Goal: Navigation & Orientation: Find specific page/section

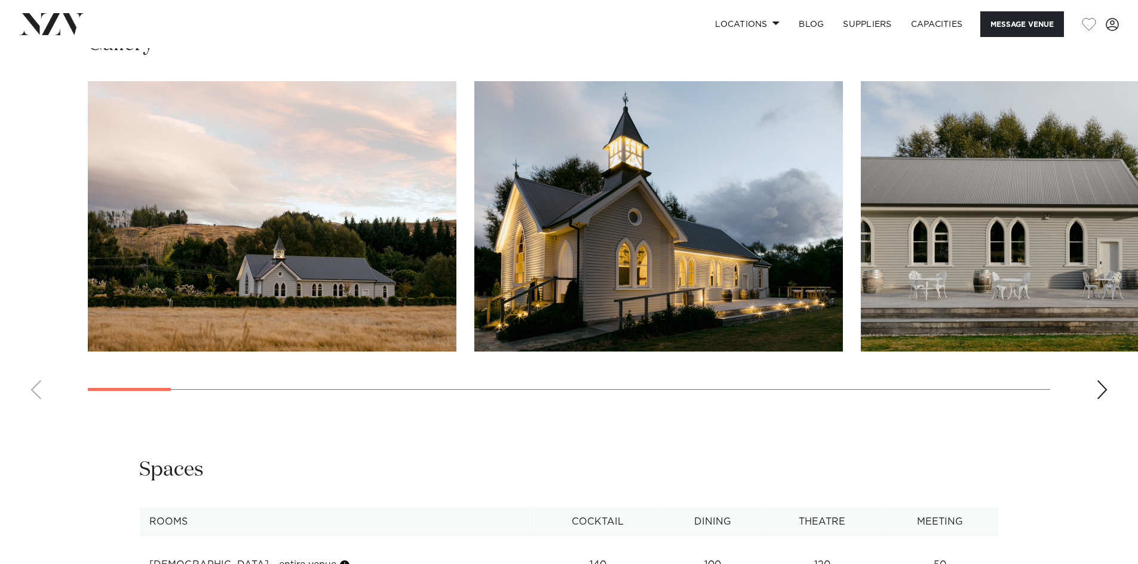
scroll to position [1195, 0]
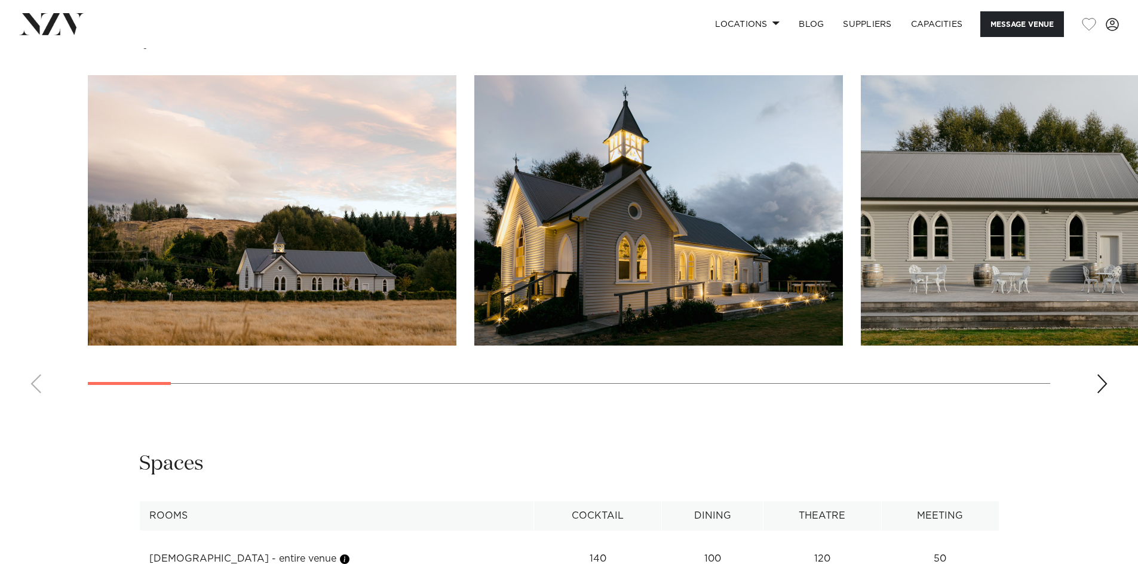
click at [1099, 383] on div "Next slide" at bounding box center [1102, 383] width 12 height 19
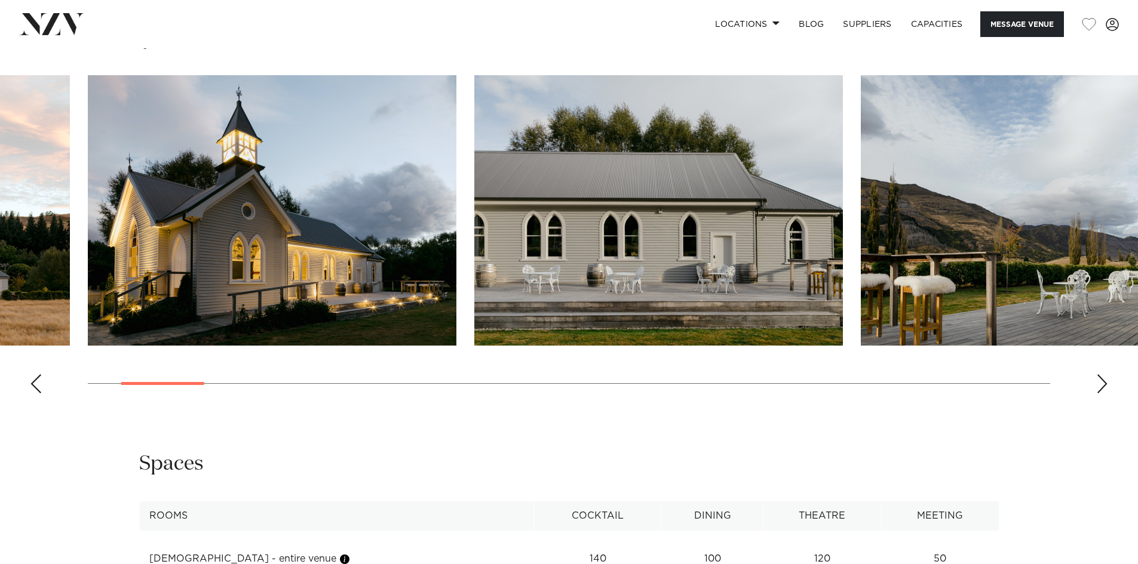
click at [1099, 383] on div "Next slide" at bounding box center [1102, 383] width 12 height 19
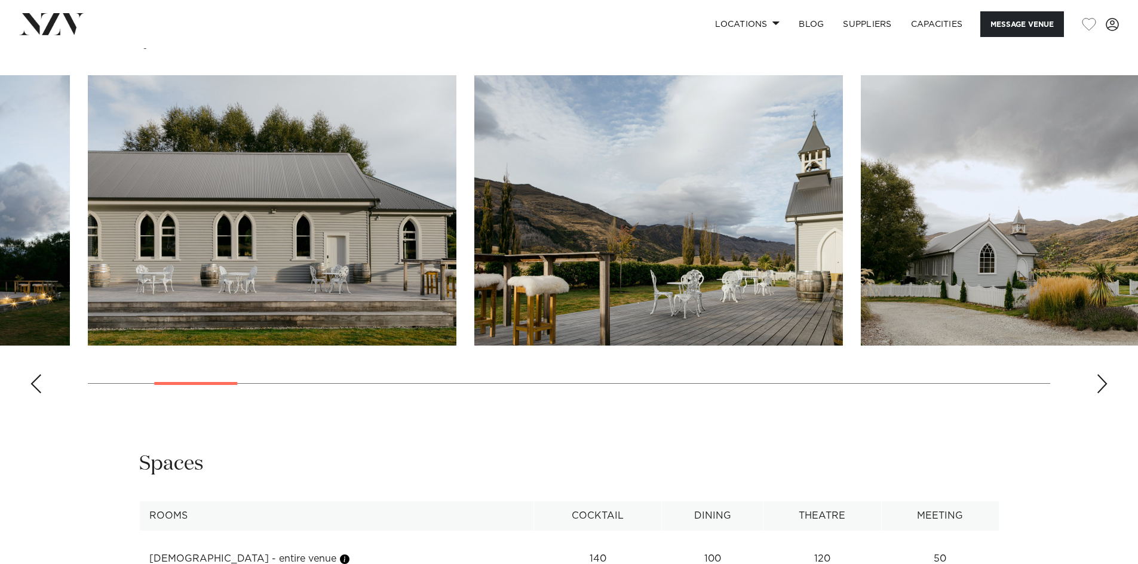
click at [1099, 383] on div "Next slide" at bounding box center [1102, 383] width 12 height 19
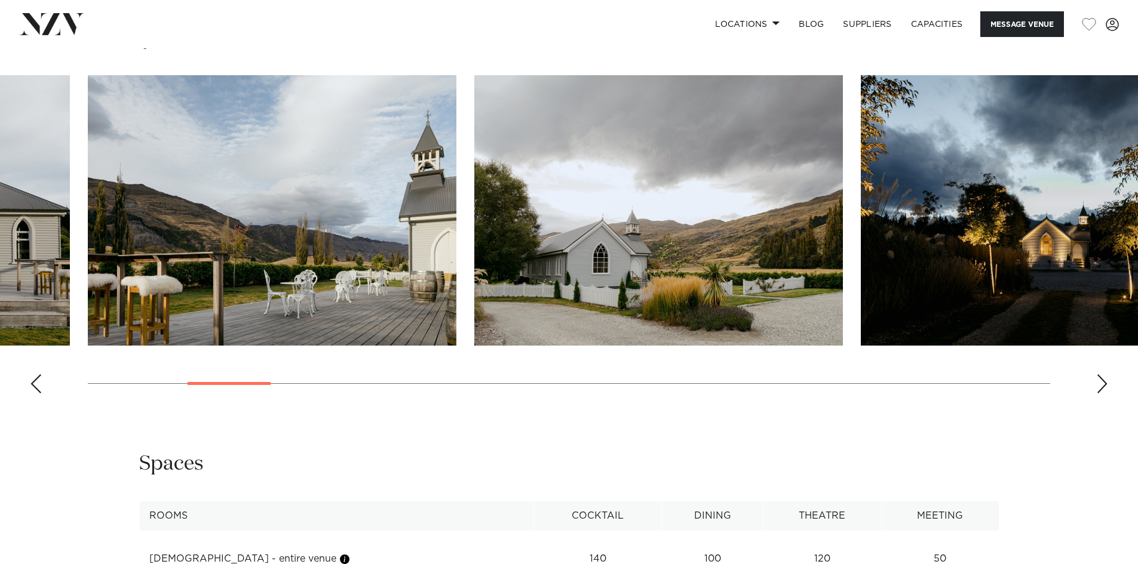
click at [1099, 383] on div "Next slide" at bounding box center [1102, 383] width 12 height 19
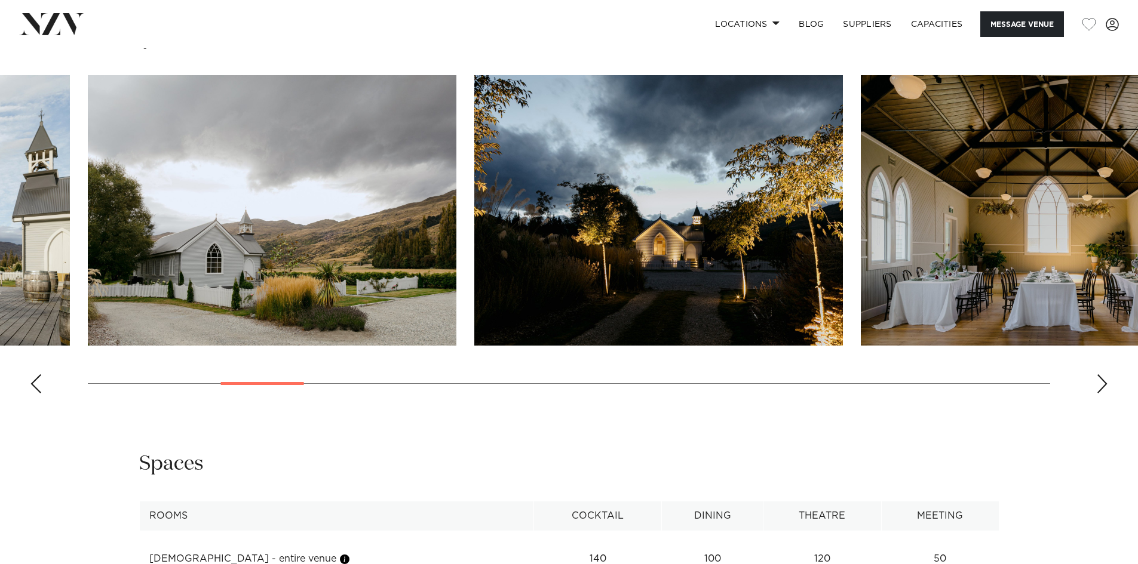
click at [1099, 383] on div "Next slide" at bounding box center [1102, 383] width 12 height 19
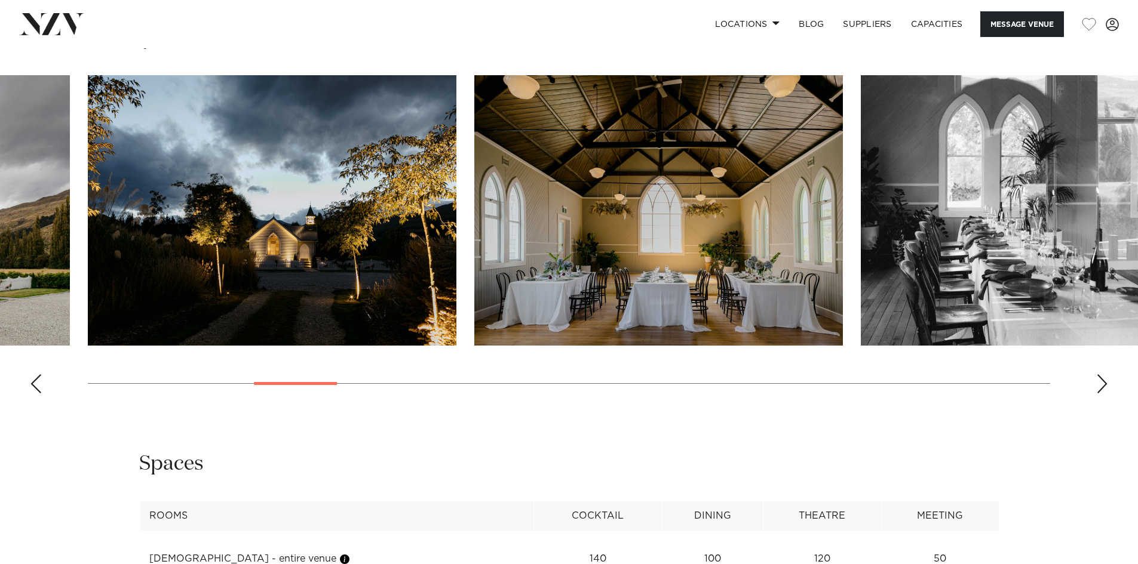
click at [1099, 383] on div "Next slide" at bounding box center [1102, 383] width 12 height 19
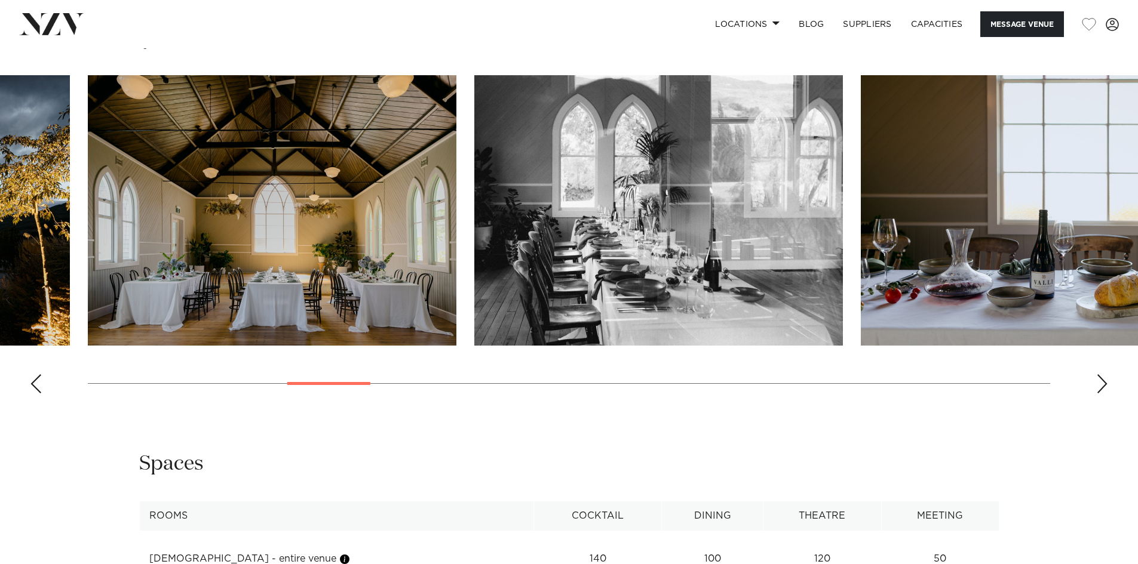
click at [1099, 383] on div "Next slide" at bounding box center [1102, 383] width 12 height 19
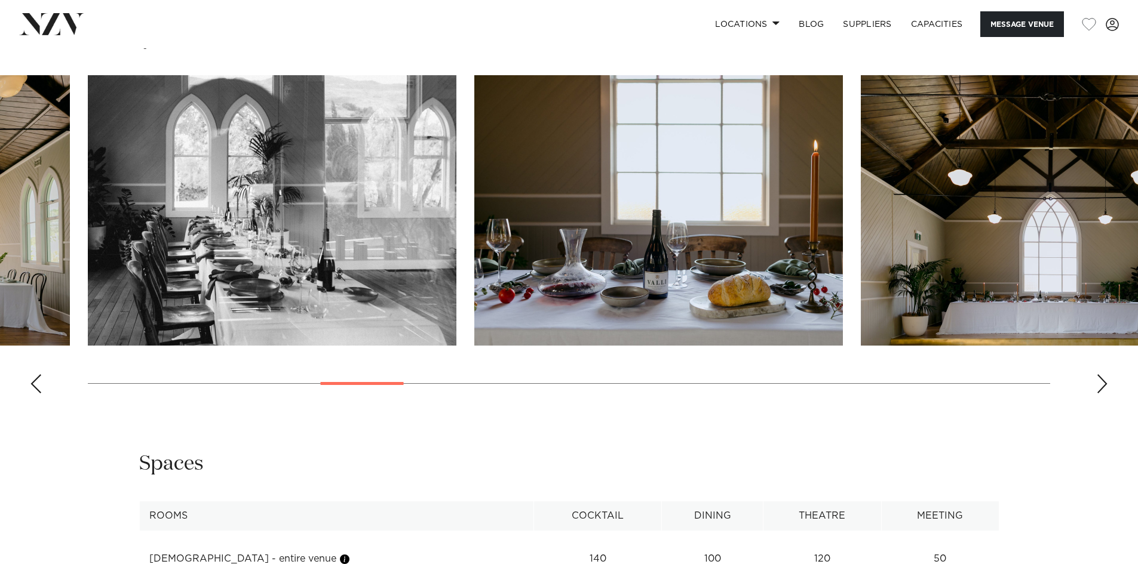
click at [1099, 383] on div "Next slide" at bounding box center [1102, 383] width 12 height 19
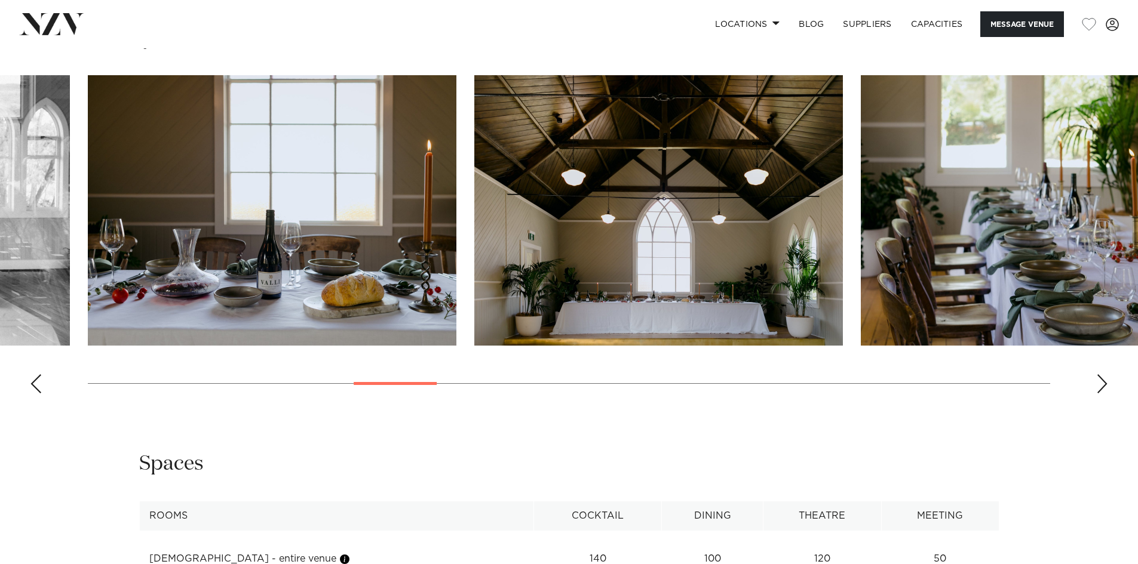
click at [1099, 383] on div "Next slide" at bounding box center [1102, 383] width 12 height 19
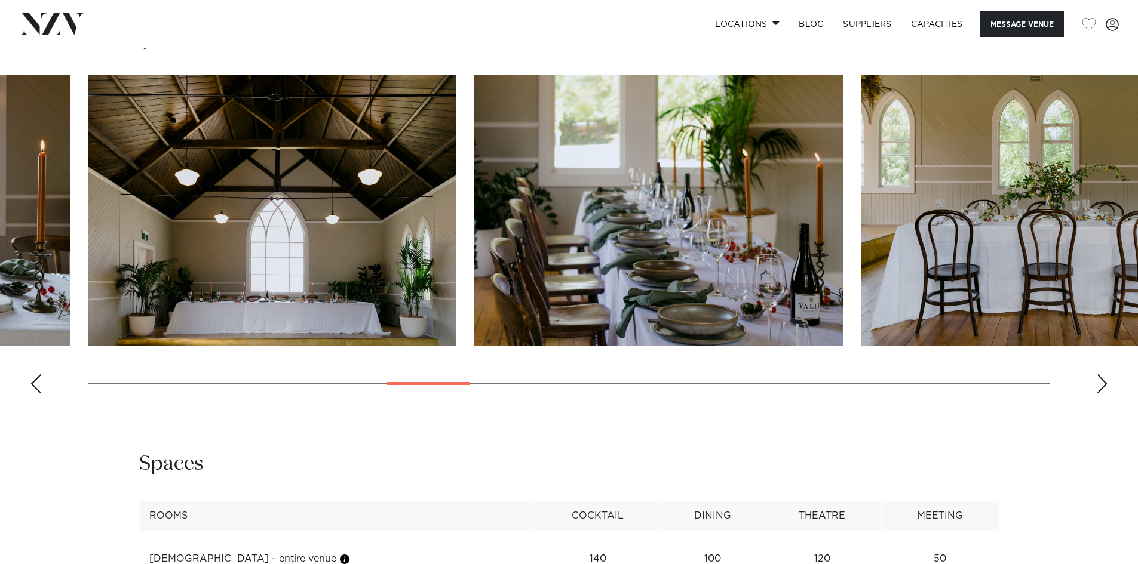
click at [1099, 383] on div "Next slide" at bounding box center [1102, 383] width 12 height 19
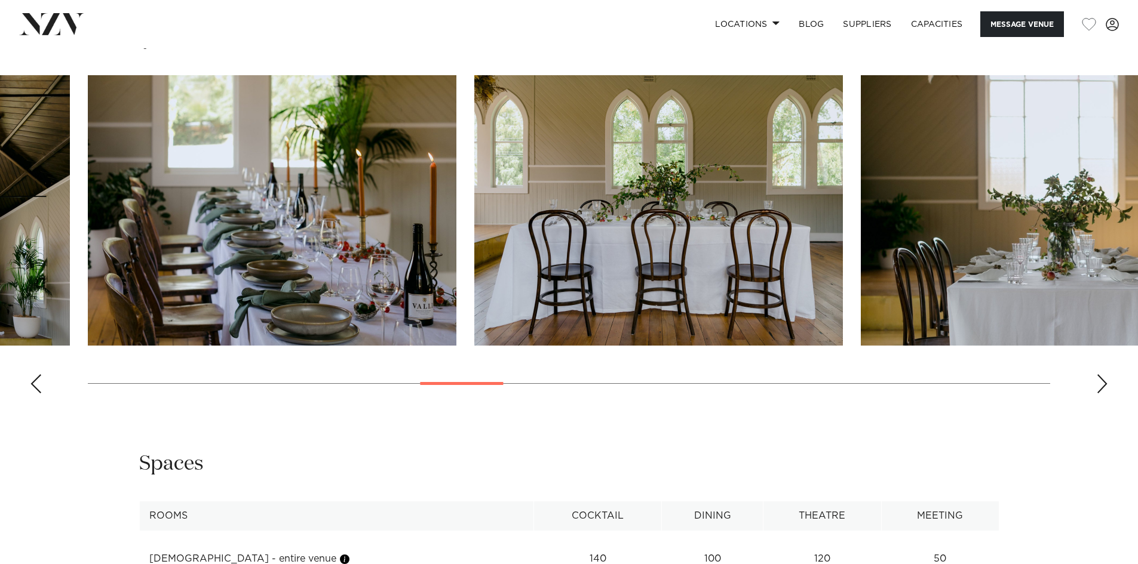
click at [1099, 383] on div "Next slide" at bounding box center [1102, 383] width 12 height 19
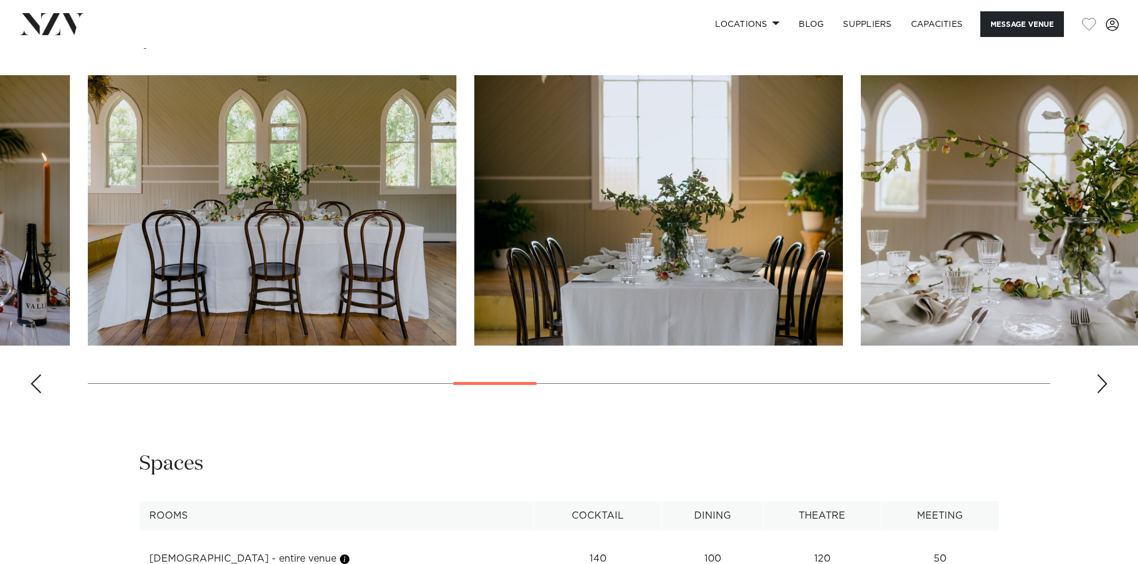
click at [1099, 383] on div "Next slide" at bounding box center [1102, 383] width 12 height 19
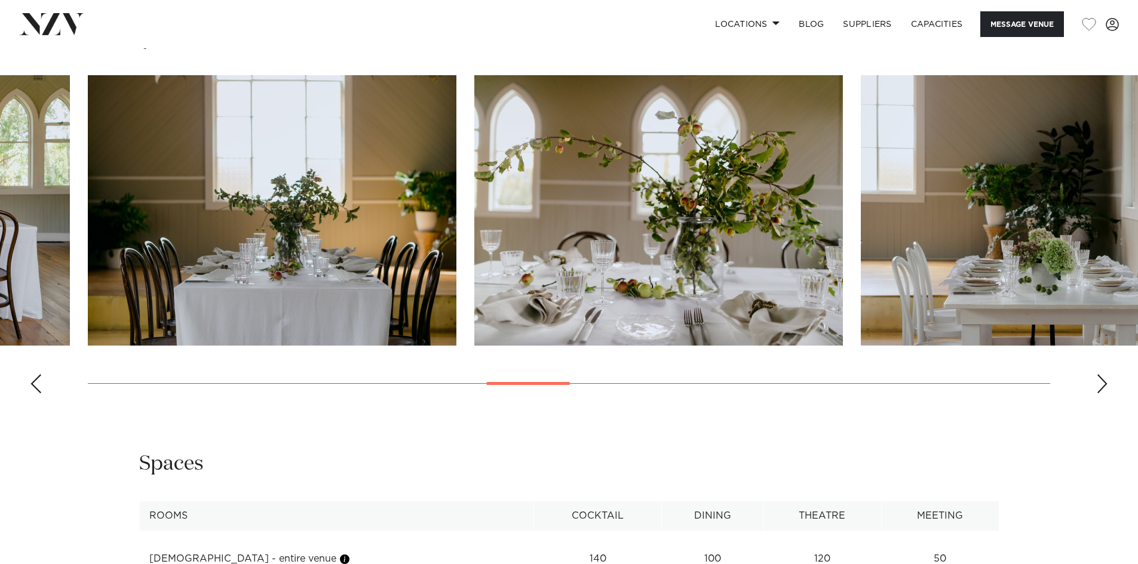
click at [1099, 383] on div "Next slide" at bounding box center [1102, 383] width 12 height 19
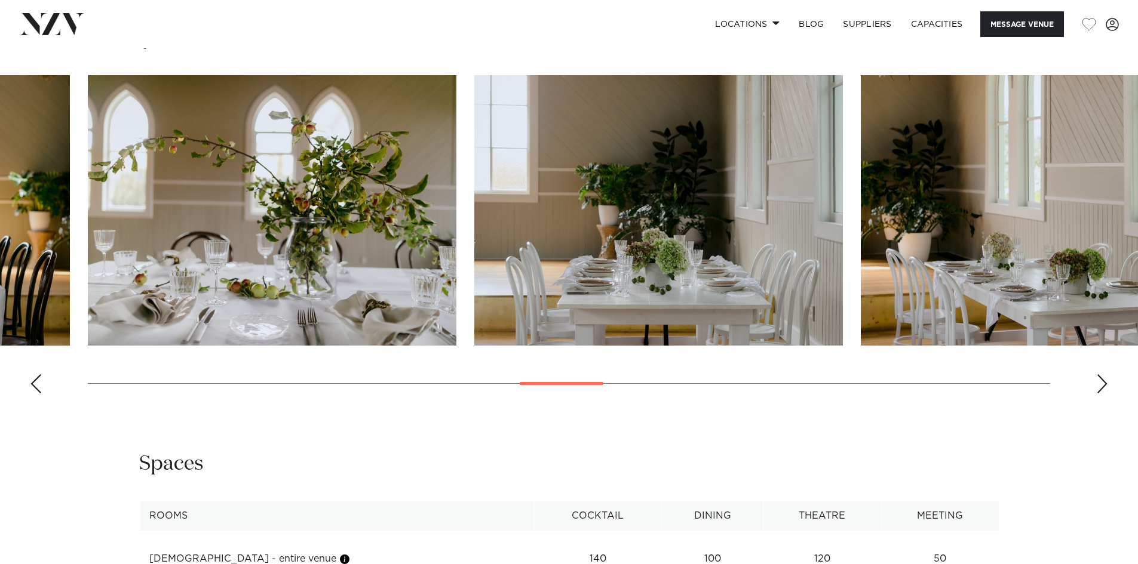
click at [1099, 383] on div "Next slide" at bounding box center [1102, 383] width 12 height 19
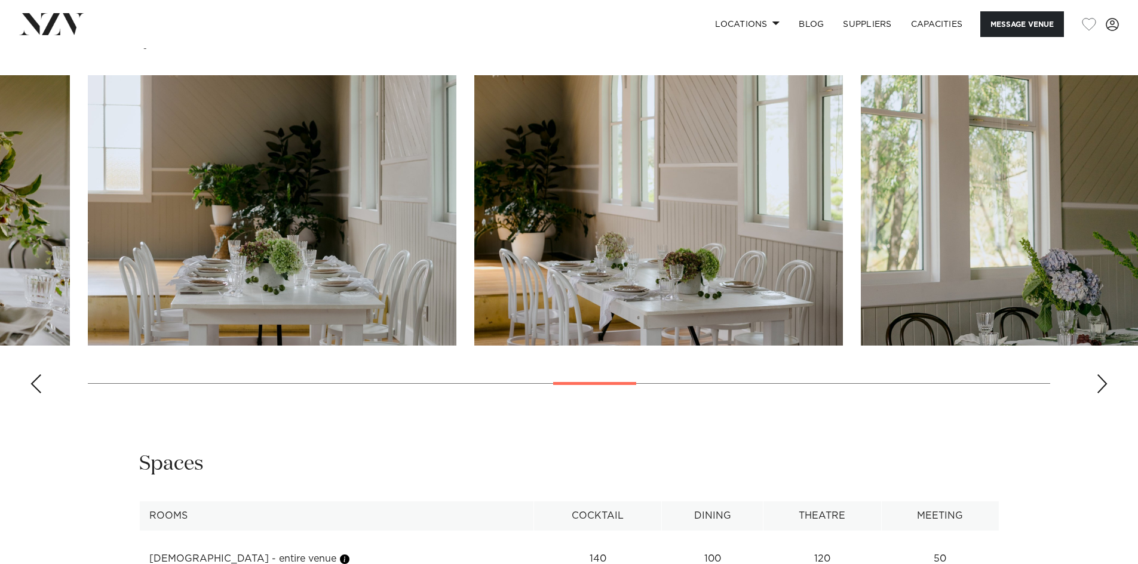
click at [1099, 383] on div "Next slide" at bounding box center [1102, 383] width 12 height 19
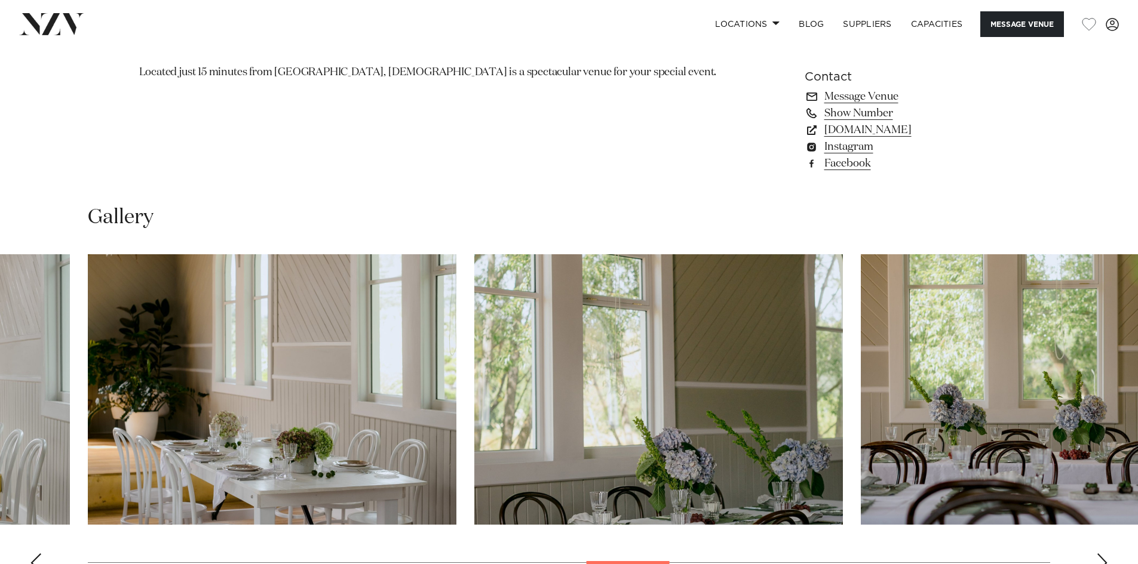
scroll to position [1135, 0]
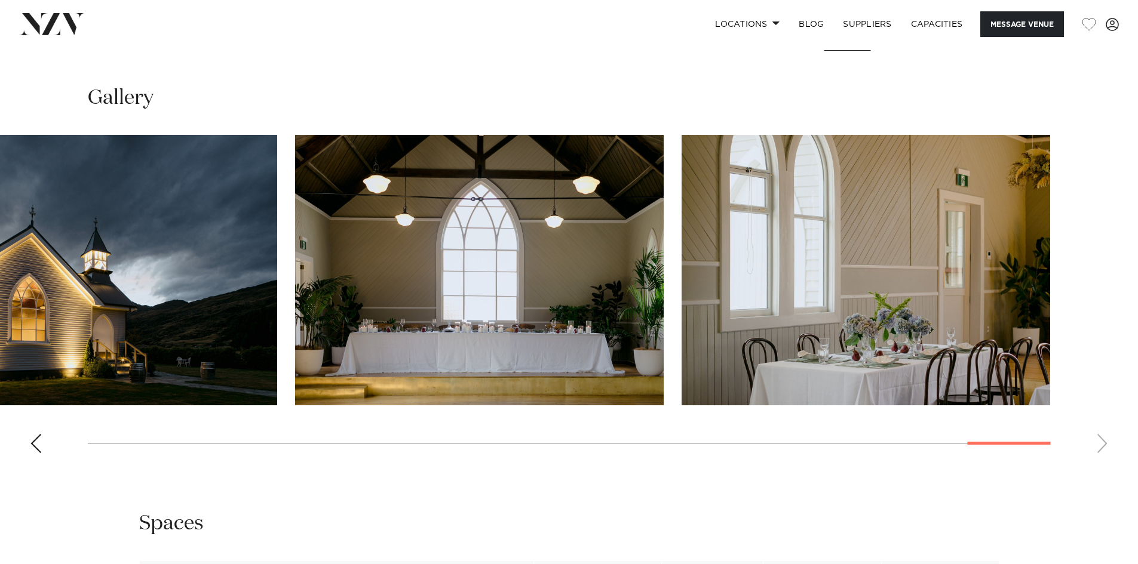
click at [1080, 433] on swiper-container at bounding box center [569, 299] width 1138 height 328
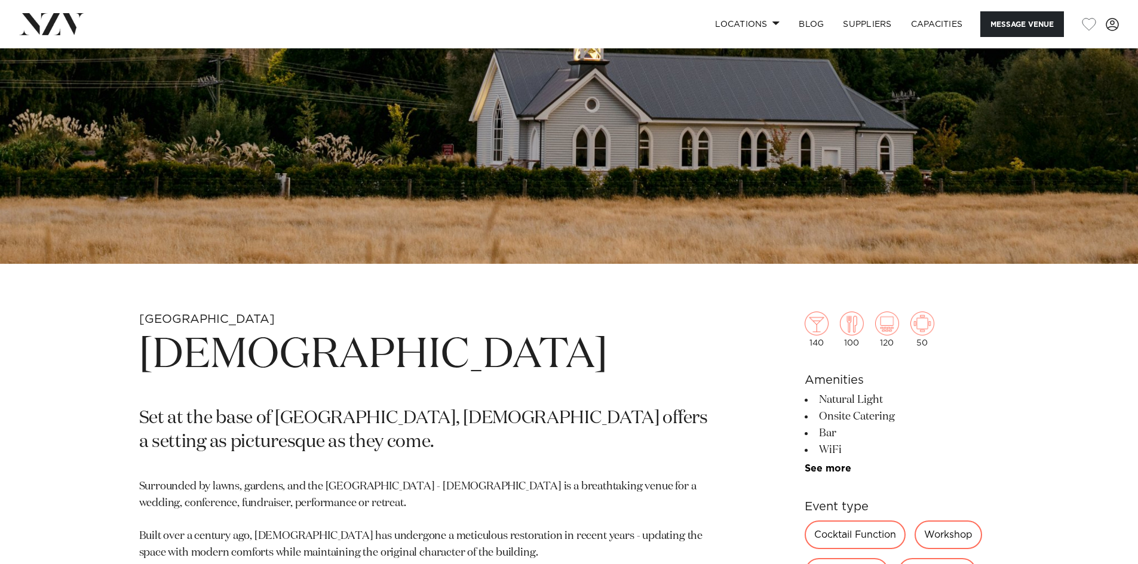
scroll to position [19, 0]
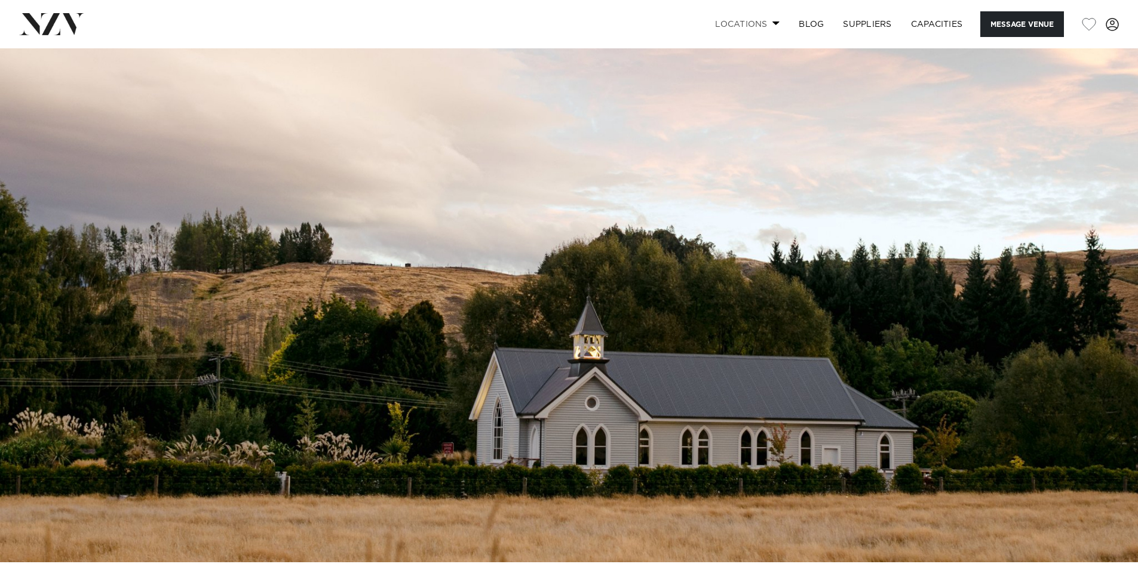
click at [725, 27] on link "Locations" at bounding box center [747, 24] width 84 height 26
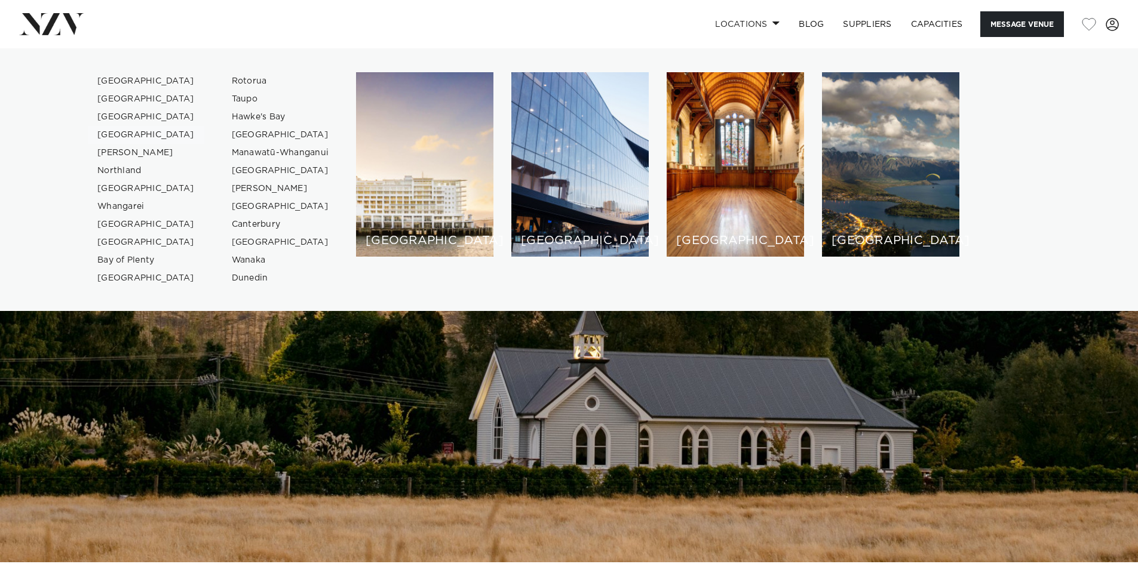
click at [124, 139] on link "[GEOGRAPHIC_DATA]" at bounding box center [146, 135] width 116 height 18
